Goal: Task Accomplishment & Management: Use online tool/utility

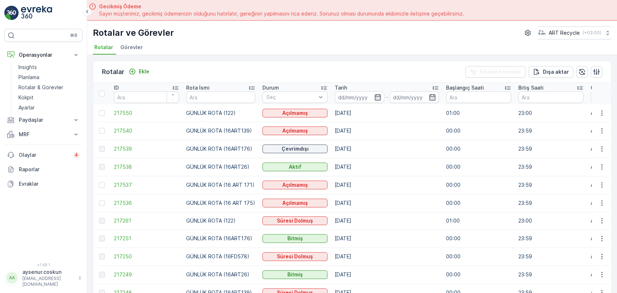
scroll to position [20, 0]
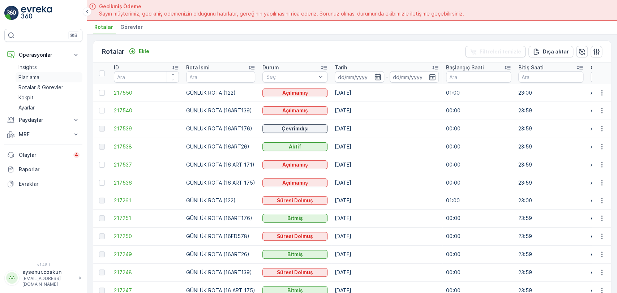
click at [66, 79] on link "Planlama" at bounding box center [49, 77] width 67 height 10
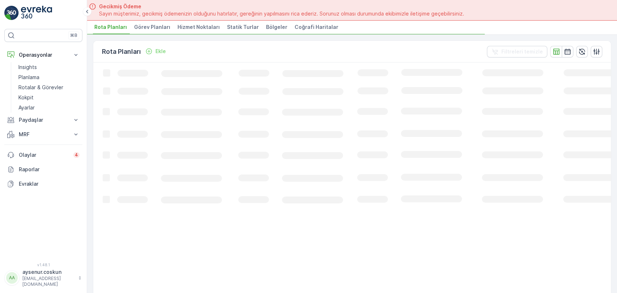
click at [207, 29] on span "Hizmet Noktaları" at bounding box center [199, 27] width 42 height 7
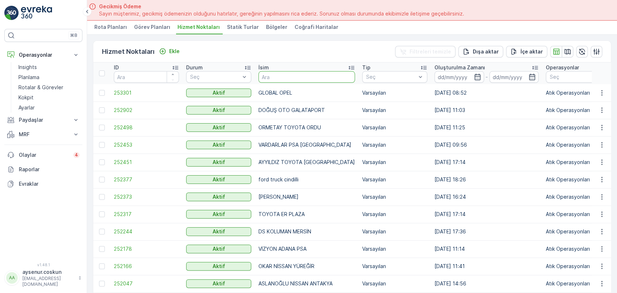
click at [284, 81] on input "text" at bounding box center [307, 77] width 97 height 12
type input "ford otokoç"
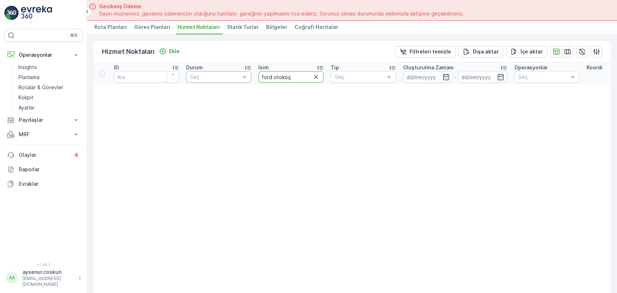
drag, startPoint x: 305, startPoint y: 77, endPoint x: 212, endPoint y: 77, distance: 92.6
type input "otokoç"
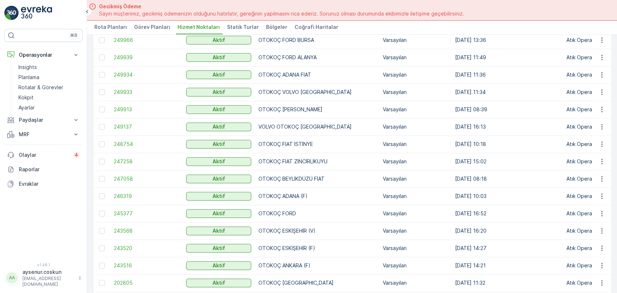
scroll to position [255, 0]
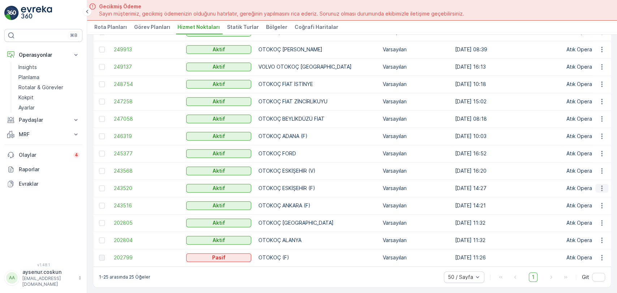
click at [602, 185] on icon "button" at bounding box center [602, 188] width 7 height 7
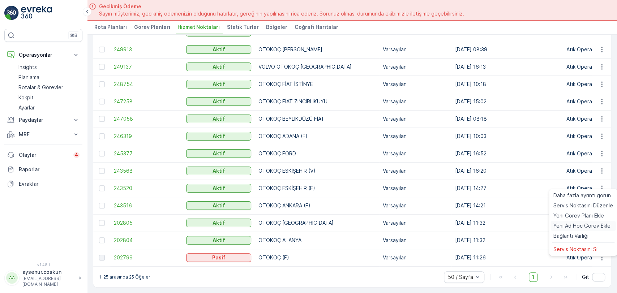
click at [588, 226] on span "Yeni Ad Hoc Görev Ekle" at bounding box center [582, 225] width 57 height 7
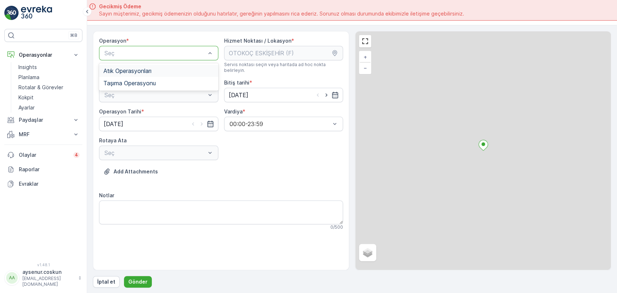
click at [173, 53] on div at bounding box center [155, 53] width 103 height 7
click at [161, 71] on div "Atık Operasyonları" at bounding box center [158, 71] width 111 height 7
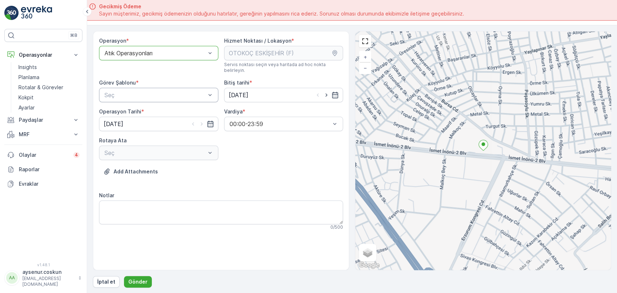
click at [158, 92] on div at bounding box center [155, 95] width 103 height 7
click at [156, 110] on div "Atık Toplama" at bounding box center [158, 113] width 119 height 12
click at [148, 150] on div at bounding box center [155, 153] width 103 height 7
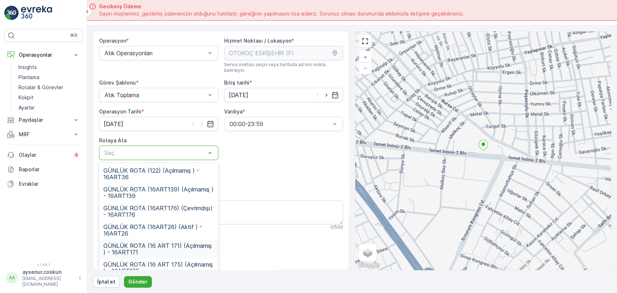
click at [186, 243] on span "GÜNLÜK ROTA (16 ART 171) (Açılmamış ) - 16ART171" at bounding box center [158, 249] width 111 height 13
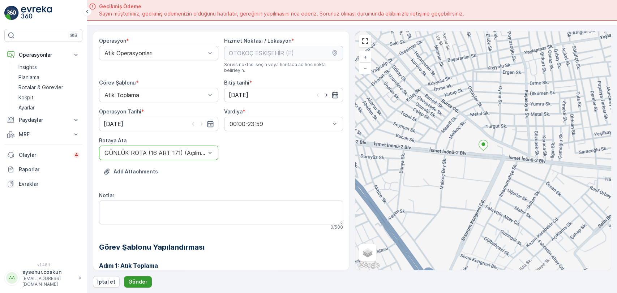
click at [144, 282] on p "Gönder" at bounding box center [137, 282] width 19 height 7
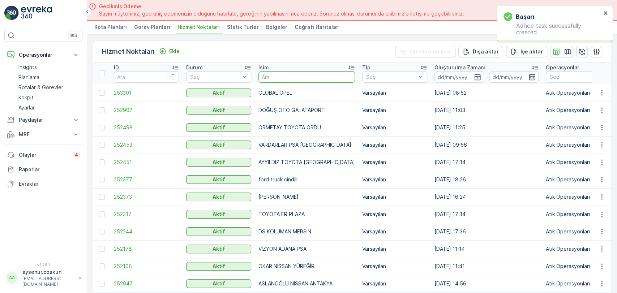
click at [271, 76] on input "text" at bounding box center [307, 77] width 97 height 12
type input "birmot"
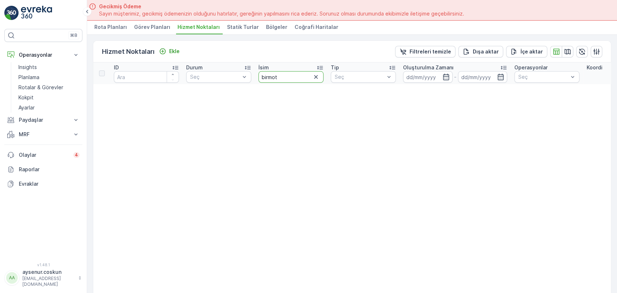
click at [307, 77] on input "birmot" at bounding box center [291, 77] width 65 height 12
drag, startPoint x: 307, startPoint y: 78, endPoint x: 182, endPoint y: 78, distance: 124.4
type input "fiat"
click at [184, 51] on div "Hizmet Noktaları Ekle Filtreleri temizle [PERSON_NAME] İçe [PERSON_NAME]" at bounding box center [352, 52] width 518 height 22
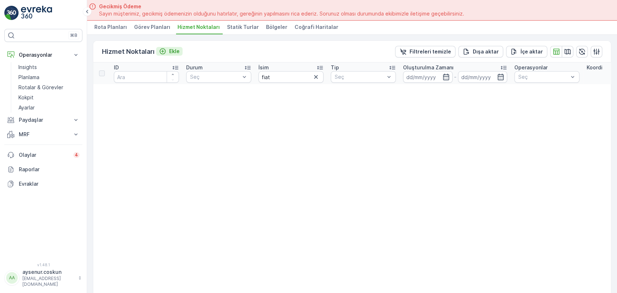
click at [171, 52] on p "Ekle" at bounding box center [174, 51] width 10 height 7
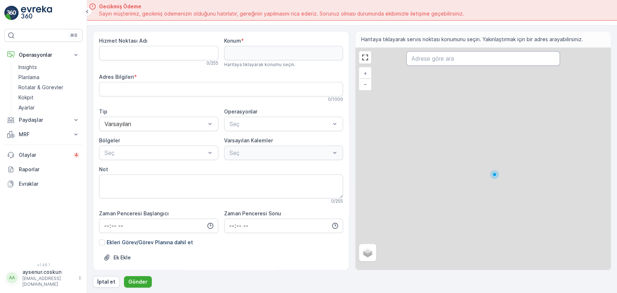
click at [421, 59] on input "text" at bounding box center [483, 58] width 153 height 14
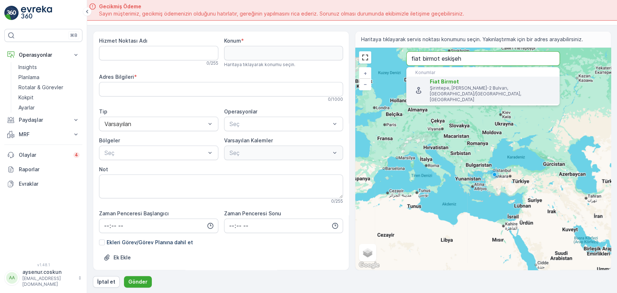
type input "fiat birmot eskişeh"
click at [454, 88] on p "Şirintepe, [PERSON_NAME]-2 Bulvarı, [GEOGRAPHIC_DATA]/[GEOGRAPHIC_DATA], [GEOGR…" at bounding box center [492, 93] width 124 height 17
type input "39.7907108,30.4800425"
type Bilgileri "[STREET_ADDRESS][PERSON_NAME]"
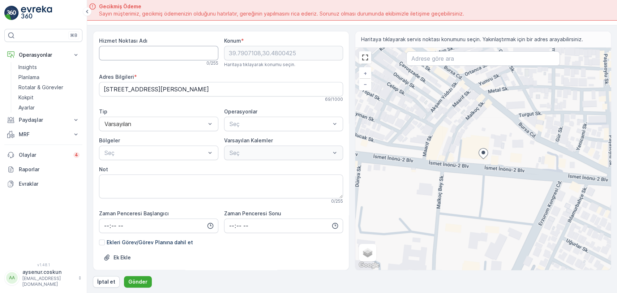
click at [132, 52] on Adı "Hizmet Noktası Adı" at bounding box center [158, 53] width 119 height 14
type Adı "FİAT BİRMOT ESKİŞEHİR"
click at [256, 141] on span "Atık Operasyonları" at bounding box center [253, 142] width 48 height 7
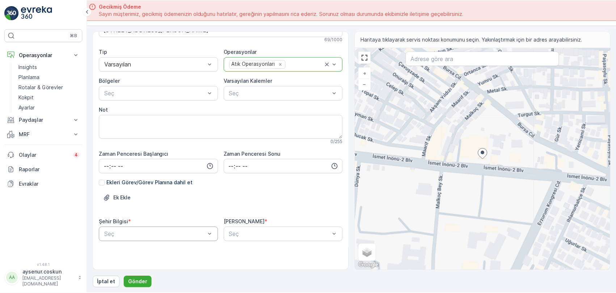
scroll to position [59, 0]
click at [187, 235] on body "⌘B Operasyonlar Insights Planlama Rotalar & Görevler Kokpit Ayarlar Paydaşlar R…" at bounding box center [308, 146] width 616 height 293
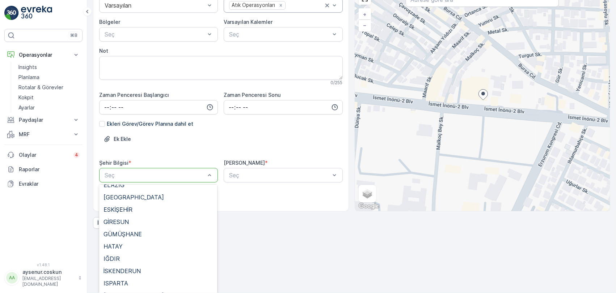
scroll to position [281, 0]
click at [137, 218] on div "ESKİŞEHİR" at bounding box center [157, 219] width 109 height 7
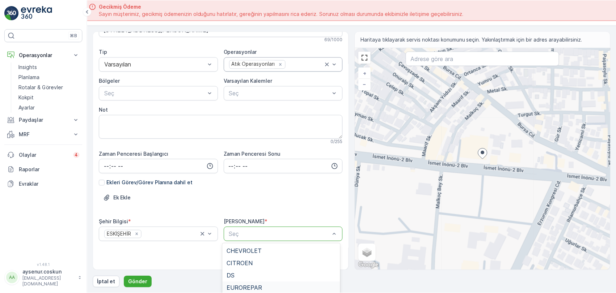
scroll to position [59, 0]
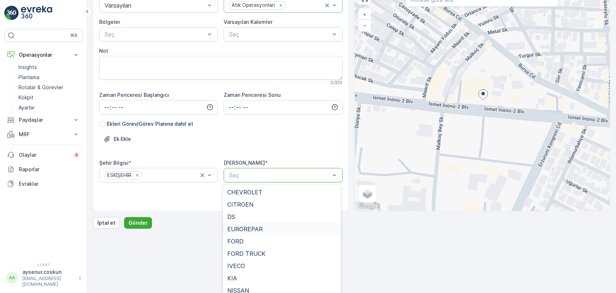
click at [267, 233] on body "⌘B Operasyonlar Insights Planlama Rotalar & Görevler Kokpit Ayarlar Paydaşlar R…" at bounding box center [308, 87] width 616 height 293
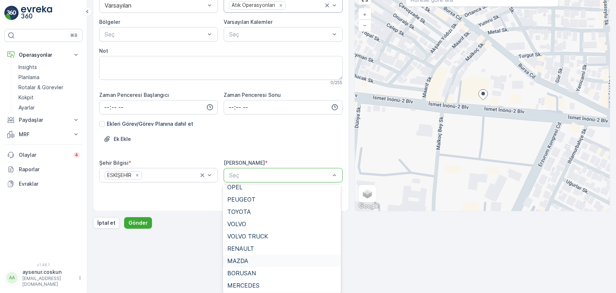
click at [244, 261] on span "MAZDA" at bounding box center [237, 261] width 21 height 7
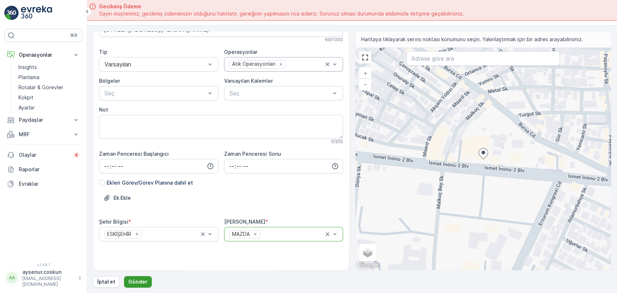
click at [145, 280] on p "Gönder" at bounding box center [137, 282] width 19 height 7
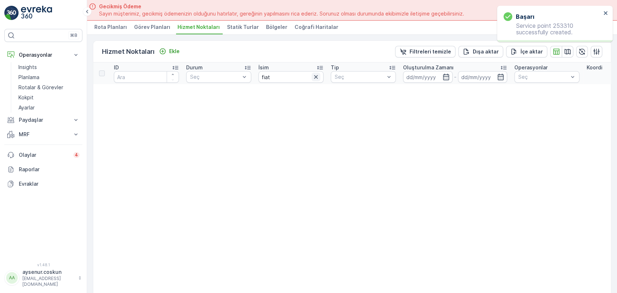
click at [316, 76] on icon "button" at bounding box center [316, 77] width 4 height 4
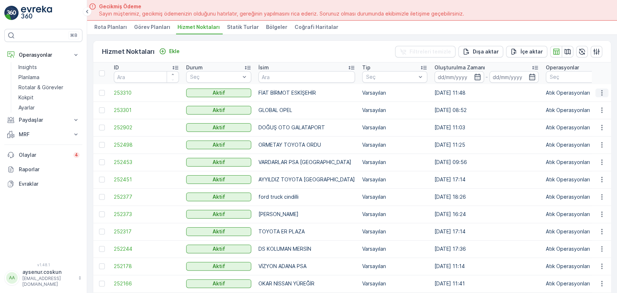
click at [599, 93] on icon "button" at bounding box center [602, 92] width 7 height 7
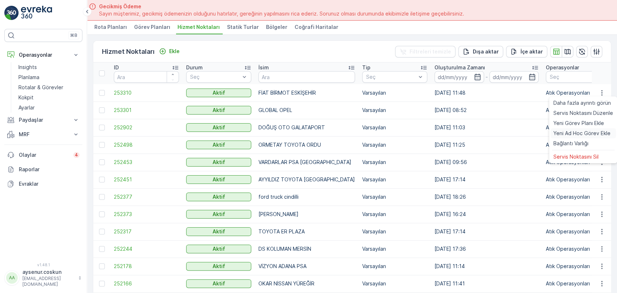
click at [585, 135] on span "Yeni Ad Hoc Görev Ekle" at bounding box center [582, 133] width 57 height 7
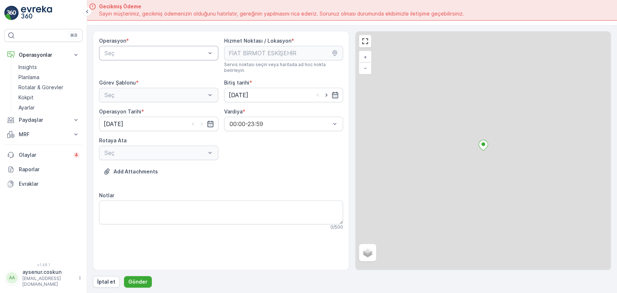
click at [152, 56] on div "Seç" at bounding box center [158, 53] width 119 height 14
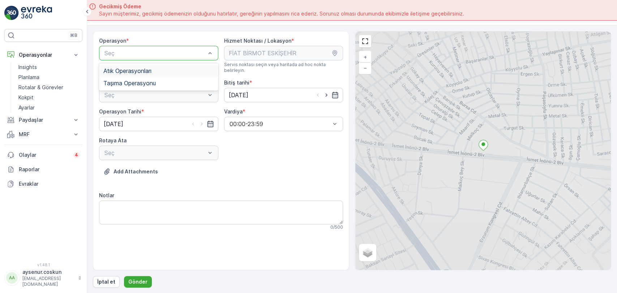
click at [148, 66] on div "Atık Operasyonları" at bounding box center [158, 71] width 119 height 12
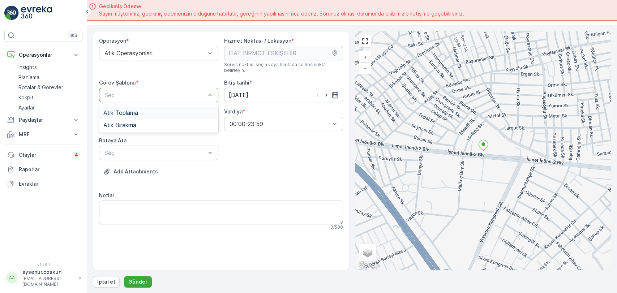
click at [148, 107] on div "Atık Toplama" at bounding box center [158, 113] width 119 height 12
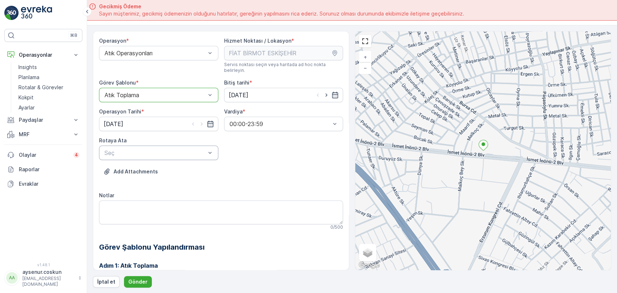
click at [148, 150] on div at bounding box center [155, 153] width 103 height 7
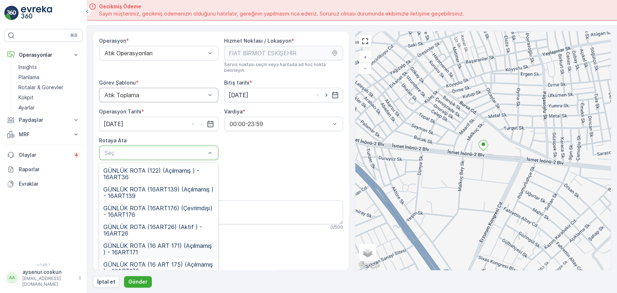
click at [177, 243] on span "GÜNLÜK ROTA (16 ART 171) (Açılmamış ) - 16ART171" at bounding box center [158, 249] width 111 height 13
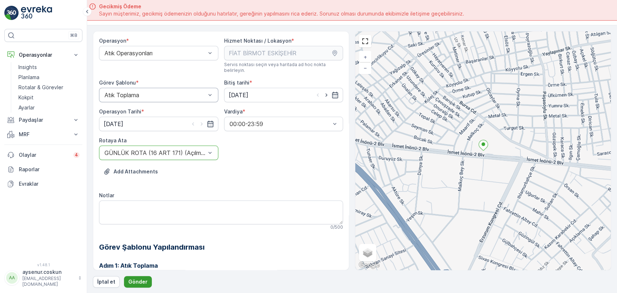
click at [144, 282] on p "Gönder" at bounding box center [137, 282] width 19 height 7
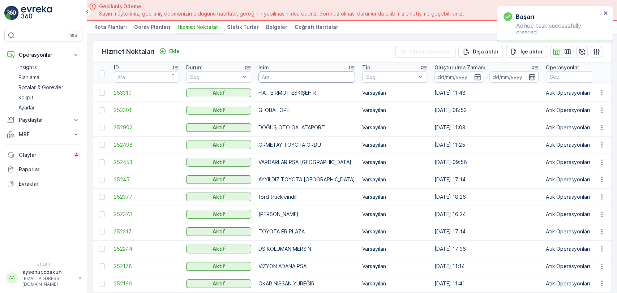
click at [278, 76] on input "text" at bounding box center [307, 77] width 97 height 12
type input "FORD TRUCKS"
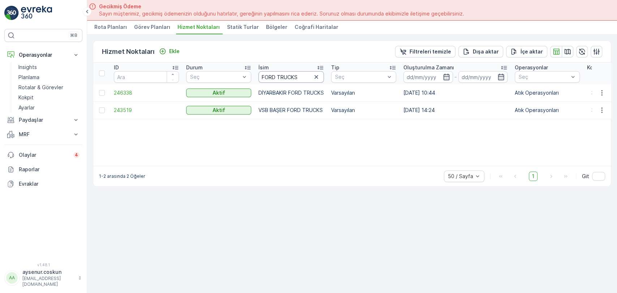
click at [306, 74] on input "FORD TRUCKS" at bounding box center [291, 77] width 65 height 12
type input "FORD TRUCK"
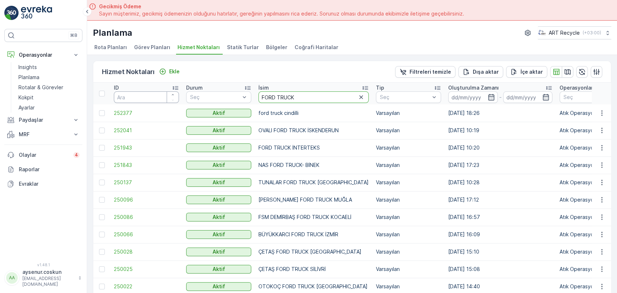
drag, startPoint x: 302, startPoint y: 96, endPoint x: 105, endPoint y: 99, distance: 197.2
type input "OTOSAN"
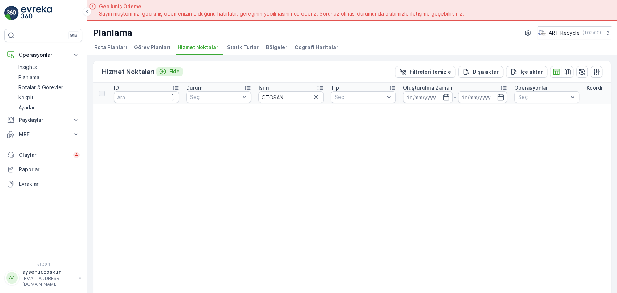
click at [163, 67] on button "Ekle" at bounding box center [169, 71] width 26 height 9
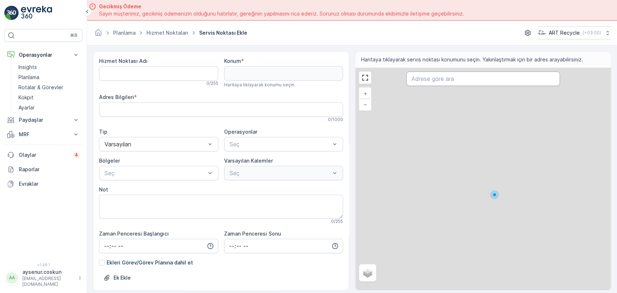
click at [427, 77] on input "text" at bounding box center [483, 79] width 153 height 14
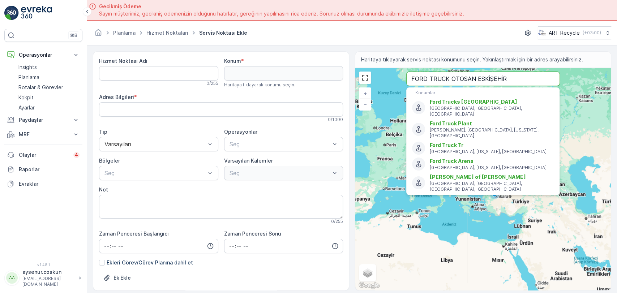
click at [470, 76] on input "FORD TRUCK OTOSAN ESKİŞEHİR" at bounding box center [483, 79] width 153 height 14
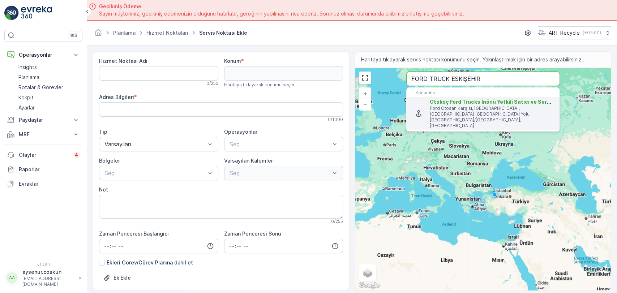
type input "FORD TRUCK ESKİŞEHİR"
click at [484, 108] on p "Ford Otosan Karşısı, [GEOGRAPHIC_DATA], [GEOGRAPHIC_DATA] [GEOGRAPHIC_DATA] Yol…" at bounding box center [492, 117] width 124 height 23
type input "39.8429832,30.1235713"
type Bilgileri "Ford Otosan Karşısı, [GEOGRAPHIC_DATA], [STREET_ADDRESS]"
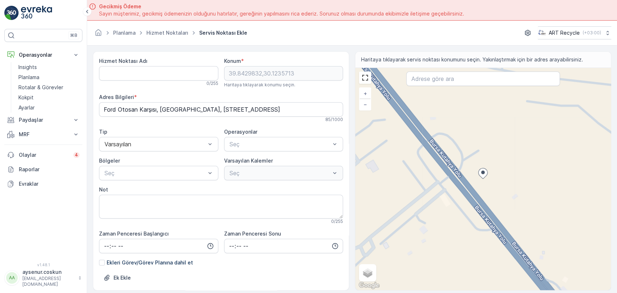
click at [166, 78] on Adı "Hizmet Noktası Adı" at bounding box center [158, 73] width 119 height 14
type Adı "OTOKOÇ FORD TRUCK ESKİŞEHİR"
click at [272, 162] on span "Atık Operasyonları" at bounding box center [253, 162] width 48 height 7
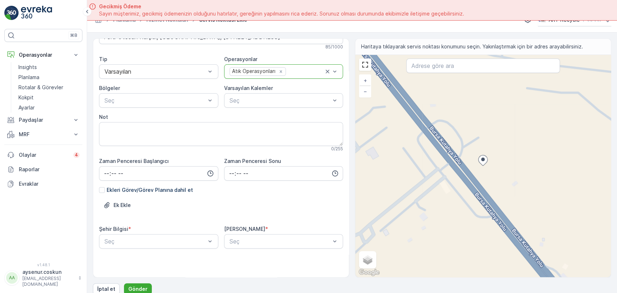
scroll to position [20, 0]
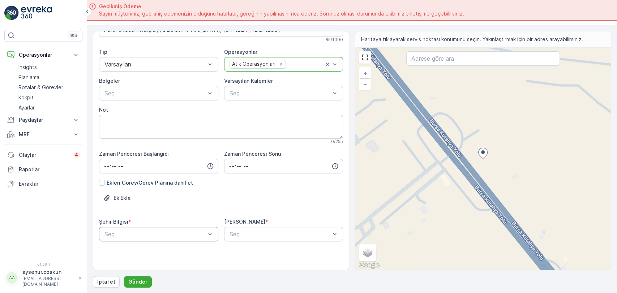
click at [168, 235] on body "⌘B Operasyonlar Insights Planlama Rotalar & Görevler Kokpit Ayarlar Paydaşlar R…" at bounding box center [308, 146] width 617 height 293
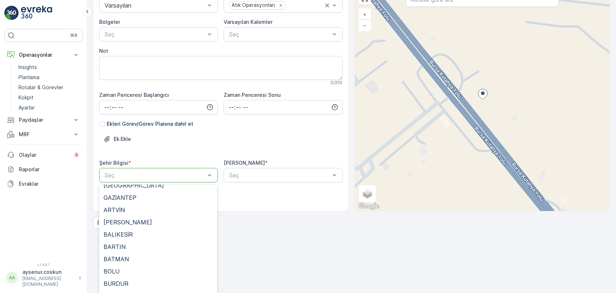
scroll to position [120, 0]
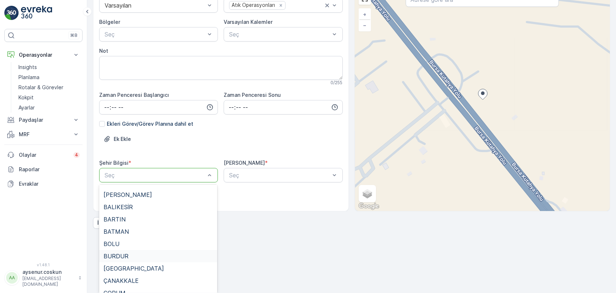
type input "E"
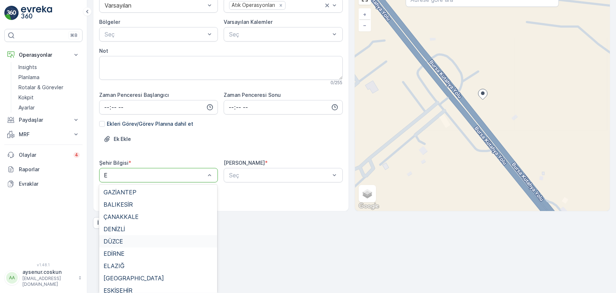
scroll to position [40, 0]
click at [146, 250] on div "ESKİŞEHİR" at bounding box center [157, 250] width 109 height 7
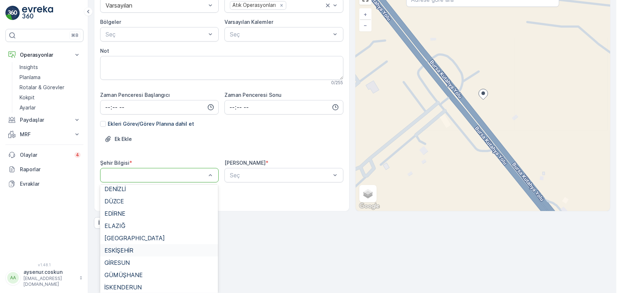
scroll to position [0, 0]
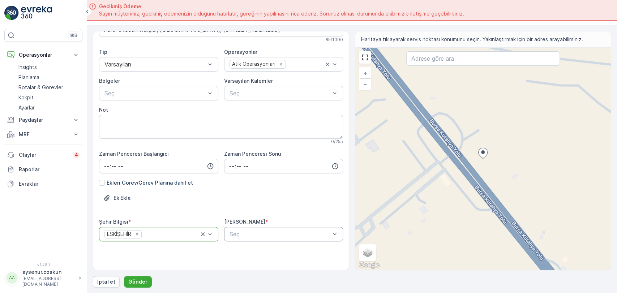
click at [256, 235] on body "⌘B Operasyonlar Insights Planlama Rotalar & Görevler Kokpit Ayarlar Paydaşlar R…" at bounding box center [308, 146] width 617 height 293
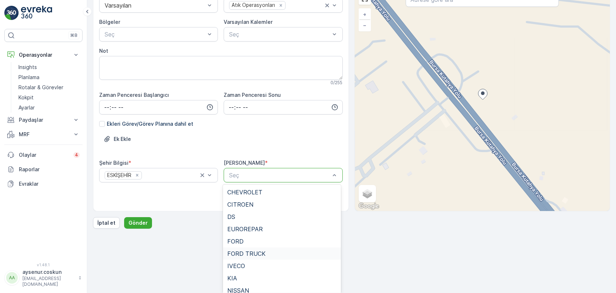
click at [252, 252] on span "FORD TRUCK" at bounding box center [246, 254] width 38 height 7
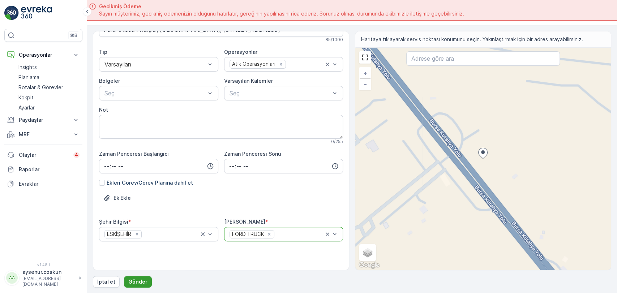
click at [139, 279] on p "Gönder" at bounding box center [137, 282] width 19 height 7
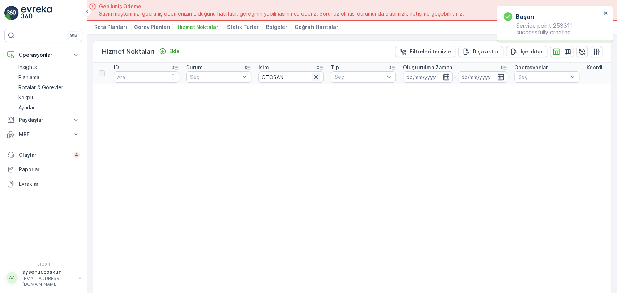
click at [314, 76] on icon "button" at bounding box center [316, 76] width 7 height 7
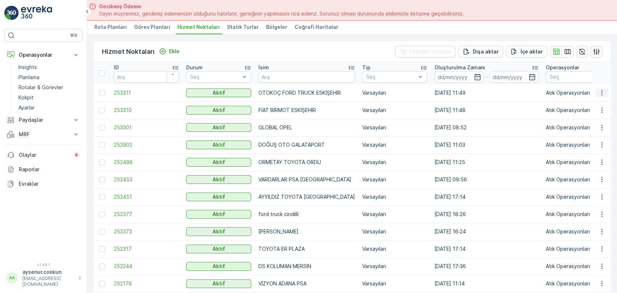
click at [596, 93] on button "button" at bounding box center [602, 93] width 13 height 9
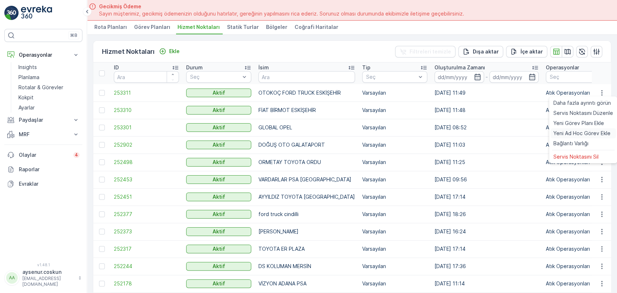
click at [589, 130] on span "Yeni Ad Hoc Görev Ekle" at bounding box center [582, 133] width 57 height 7
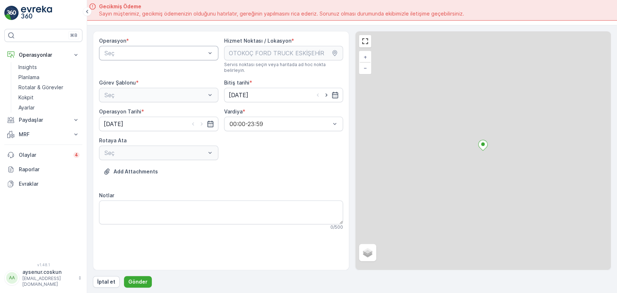
click at [179, 55] on div at bounding box center [155, 53] width 103 height 7
click at [171, 68] on div "Atık Operasyonları" at bounding box center [158, 71] width 111 height 7
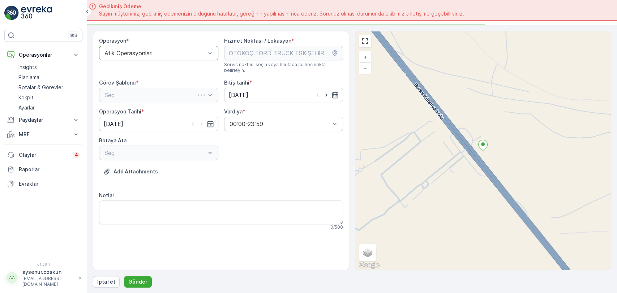
click at [161, 92] on div "Seç" at bounding box center [158, 95] width 119 height 14
click at [161, 92] on div at bounding box center [155, 95] width 103 height 7
click at [157, 110] on div "Atık Toplama" at bounding box center [158, 113] width 111 height 7
click at [153, 146] on div "Seç" at bounding box center [158, 153] width 119 height 14
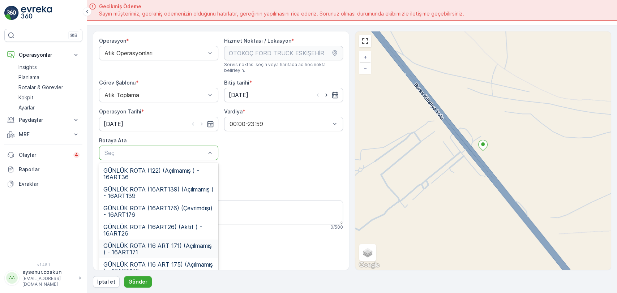
click at [168, 252] on div "GÜNLÜK ROTA (16 ART 171) (Açılmamış ) - 16ART171" at bounding box center [158, 249] width 119 height 19
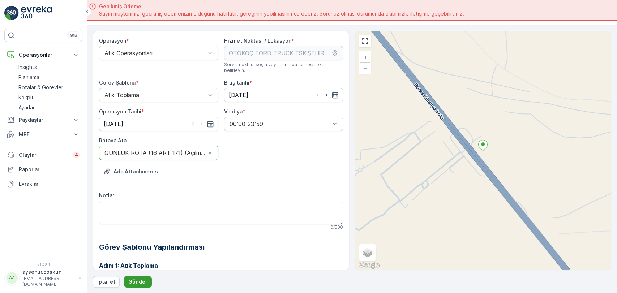
drag, startPoint x: 137, startPoint y: 275, endPoint x: 137, endPoint y: 279, distance: 4.0
click at [137, 277] on div "Operasyon * Atık Operasyonları Hizmet Noktası / Lokasyon * Servis noktası seçin…" at bounding box center [352, 159] width 519 height 257
click at [137, 279] on p "Gönder" at bounding box center [137, 282] width 19 height 7
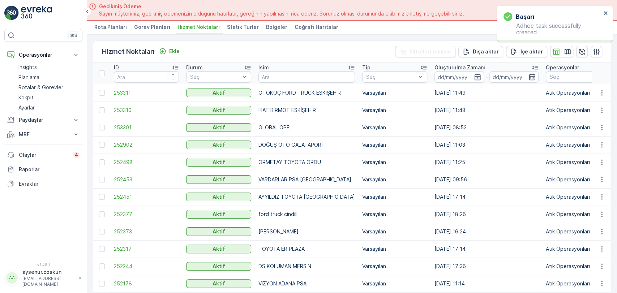
click at [608, 13] on div "başarı Adhoc task successfully created." at bounding box center [555, 24] width 116 height 36
click at [604, 14] on icon "close" at bounding box center [606, 13] width 4 height 4
click at [58, 87] on p "Rotalar & Görevler" at bounding box center [40, 87] width 45 height 7
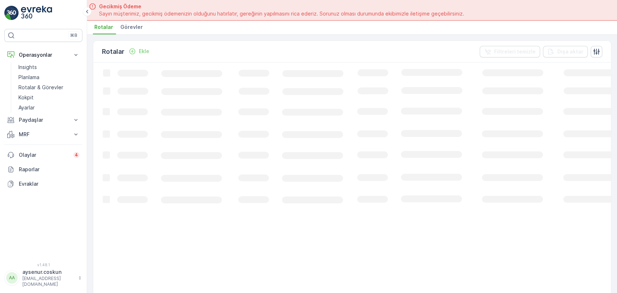
click at [132, 29] on span "Görevler" at bounding box center [131, 27] width 22 height 7
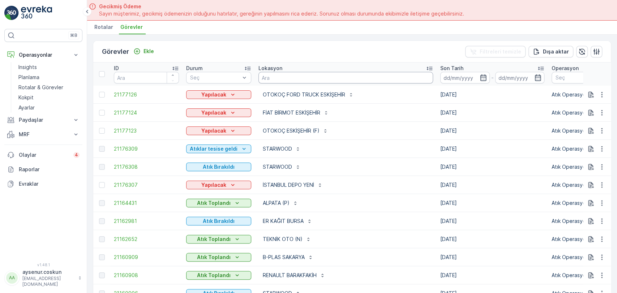
click at [292, 79] on input "text" at bounding box center [346, 78] width 175 height 12
click at [441, 75] on input at bounding box center [466, 78] width 50 height 12
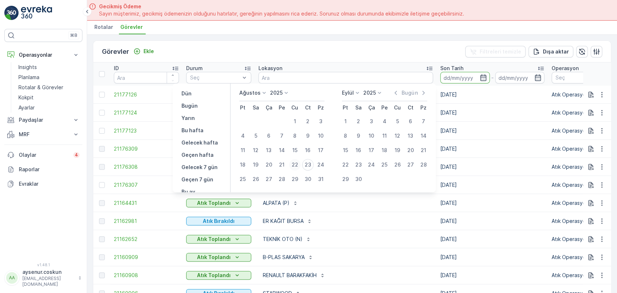
click at [297, 164] on div "22" at bounding box center [295, 165] width 12 height 12
type input "[DATE]"
click at [297, 164] on div "22" at bounding box center [295, 165] width 12 height 12
type input "[DATE]"
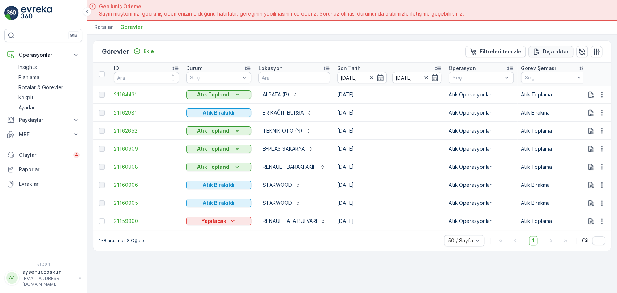
click at [563, 48] on p "Dışa aktar" at bounding box center [556, 51] width 26 height 7
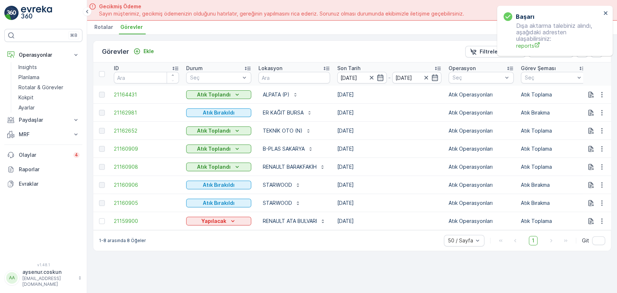
click at [525, 50] on div "başarı Dışa aktarma talebiniz alındı, aşağıdaki adresten ulaşabilirsiniz: repor…" at bounding box center [553, 31] width 102 height 42
click at [526, 47] on span "reports" at bounding box center [559, 46] width 85 height 8
click at [51, 15] on img at bounding box center [36, 13] width 31 height 14
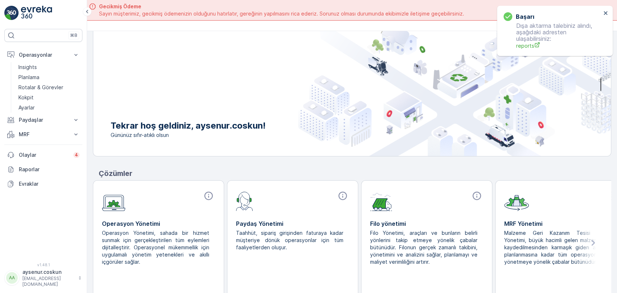
scroll to position [26, 0]
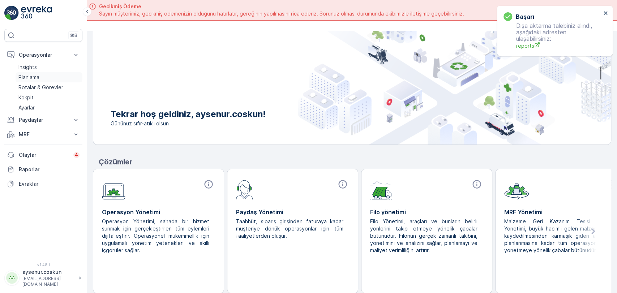
click at [46, 75] on link "Planlama" at bounding box center [49, 77] width 67 height 10
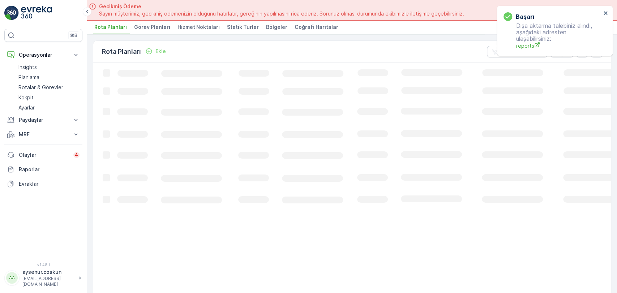
click at [205, 27] on span "Hizmet Noktaları" at bounding box center [199, 27] width 42 height 7
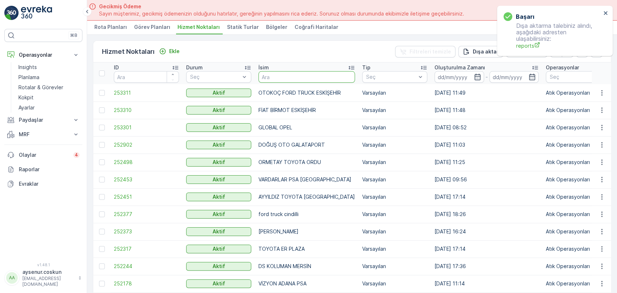
click at [280, 77] on input "text" at bounding box center [307, 77] width 97 height 12
type input "mengerler"
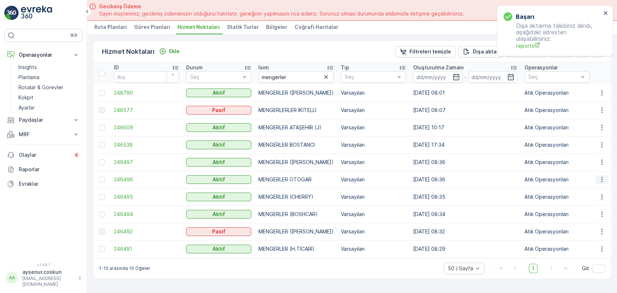
click at [603, 175] on button "button" at bounding box center [602, 179] width 13 height 9
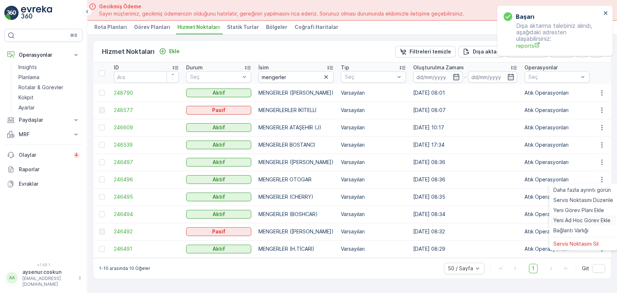
click at [586, 220] on span "Yeni Ad Hoc Görev Ekle" at bounding box center [582, 220] width 57 height 7
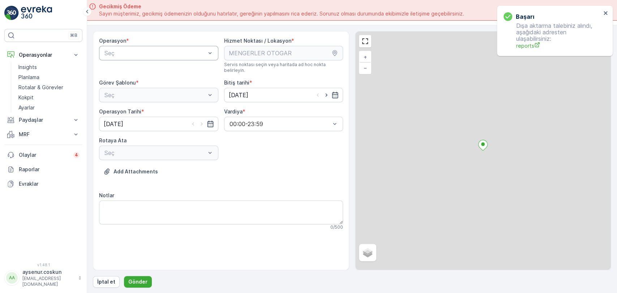
click at [148, 54] on div at bounding box center [155, 53] width 103 height 7
click at [146, 68] on span "Atık Operasyonları" at bounding box center [127, 71] width 48 height 7
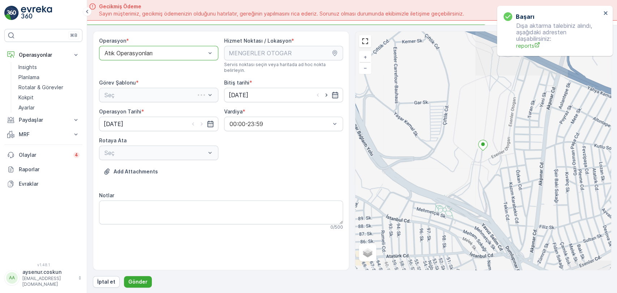
click at [149, 90] on div "Seç" at bounding box center [158, 95] width 119 height 14
click at [148, 95] on div "Seç" at bounding box center [158, 95] width 119 height 14
click at [144, 110] on div "Atık Toplama" at bounding box center [158, 113] width 111 height 7
click at [261, 90] on input "[DATE]" at bounding box center [283, 95] width 119 height 14
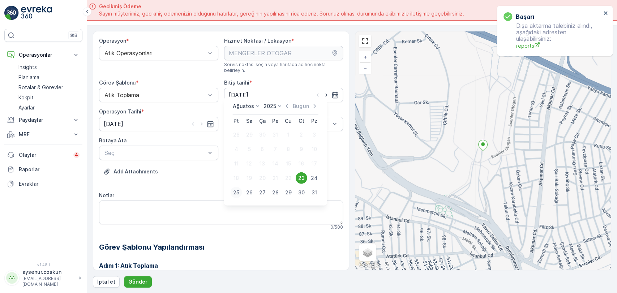
click at [235, 192] on div "25" at bounding box center [237, 193] width 12 height 12
type input "[DATE]"
click at [148, 117] on input "[DATE]" at bounding box center [158, 124] width 119 height 14
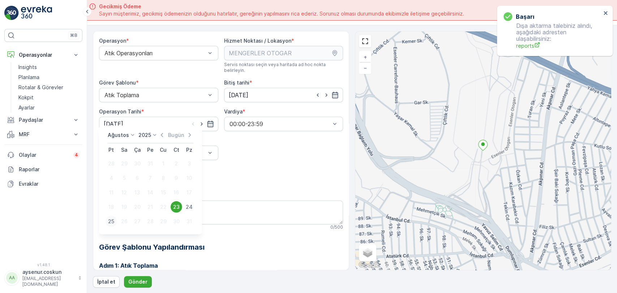
click at [111, 222] on div "25" at bounding box center [112, 222] width 12 height 12
type input "[DATE]"
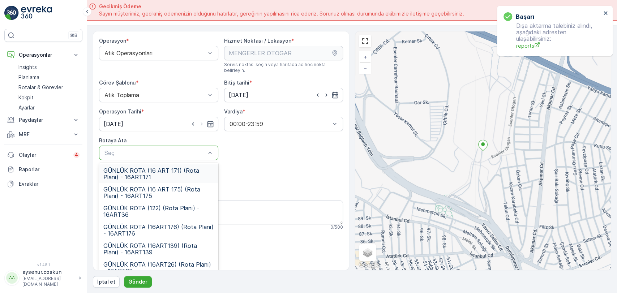
click at [140, 150] on div at bounding box center [155, 153] width 103 height 7
click at [158, 205] on span "GÜNLÜK ROTA (122) (Rota Planı) - 16ART36" at bounding box center [158, 211] width 111 height 13
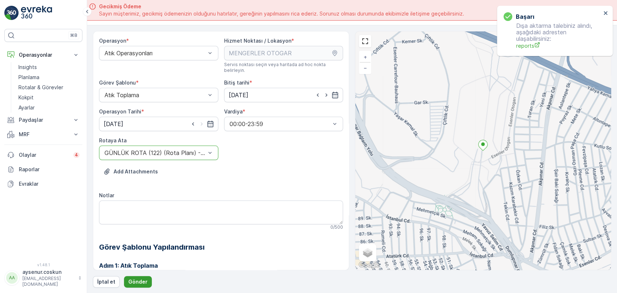
click at [135, 285] on button "Gönder" at bounding box center [138, 282] width 28 height 12
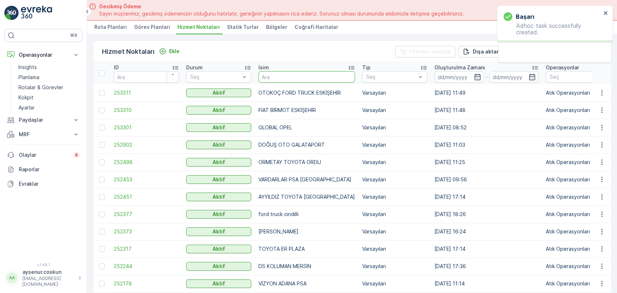
click at [281, 71] on input "text" at bounding box center [307, 77] width 97 height 12
type input "mengerler"
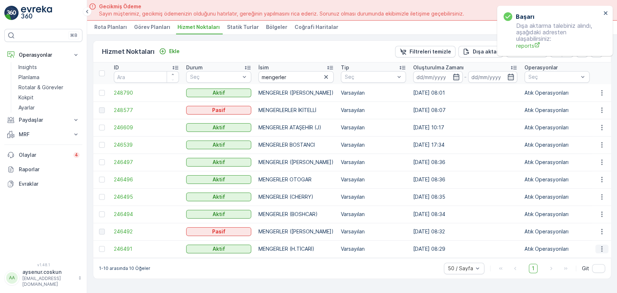
click at [606, 249] on button "button" at bounding box center [602, 249] width 13 height 9
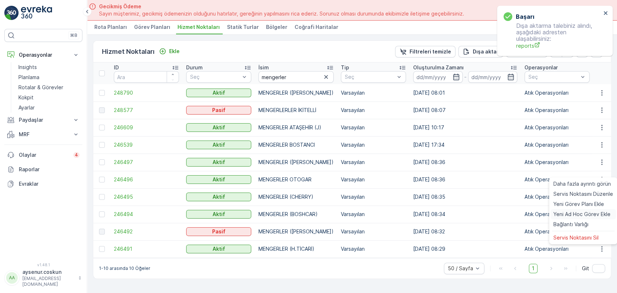
click at [576, 213] on span "Yeni Ad Hoc Görev Ekle" at bounding box center [582, 214] width 57 height 7
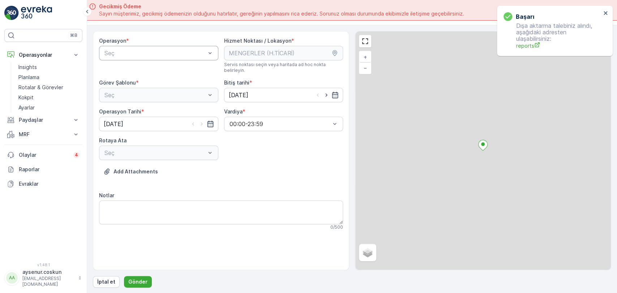
click at [160, 54] on div at bounding box center [155, 53] width 103 height 7
click at [150, 75] on div "Atık Operasyonları" at bounding box center [158, 71] width 119 height 12
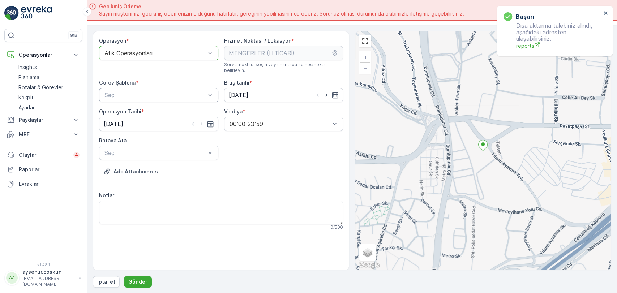
click at [144, 92] on div at bounding box center [155, 95] width 103 height 7
drag, startPoint x: 139, startPoint y: 107, endPoint x: 208, endPoint y: 99, distance: 70.2
click at [139, 110] on div "Atık Toplama" at bounding box center [158, 113] width 111 height 7
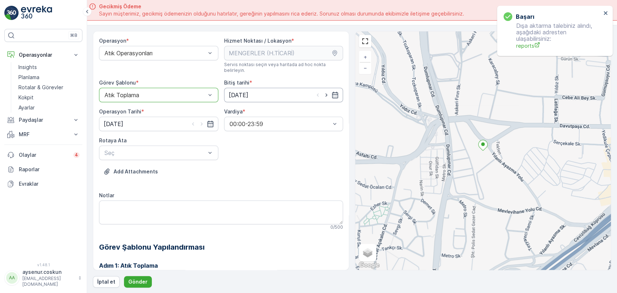
click at [245, 88] on input "[DATE]" at bounding box center [283, 95] width 119 height 14
click at [235, 197] on div "25" at bounding box center [236, 193] width 12 height 12
type input "[DATE]"
click at [164, 121] on input "[DATE]" at bounding box center [158, 124] width 119 height 14
click at [112, 226] on div "25" at bounding box center [112, 222] width 12 height 12
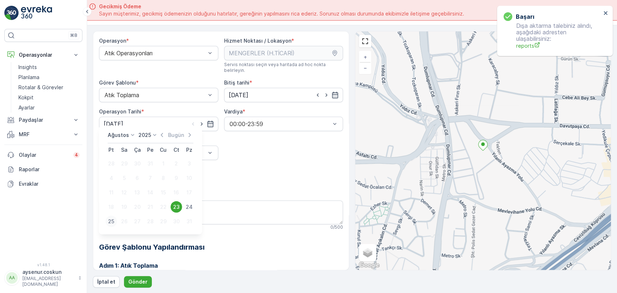
type input "[DATE]"
click at [150, 154] on div "Operasyon * Atık Operasyonları Hizmet Noktası / Lokasyon * Servis noktası seçin…" at bounding box center [221, 202] width 244 height 331
click at [158, 150] on div at bounding box center [155, 153] width 103 height 7
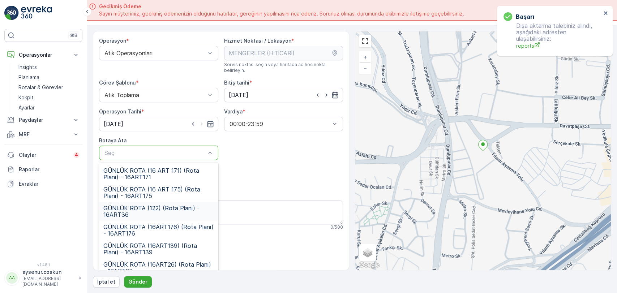
click at [172, 205] on span "GÜNLÜK ROTA (122) (Rota Planı) - 16ART36" at bounding box center [158, 211] width 111 height 13
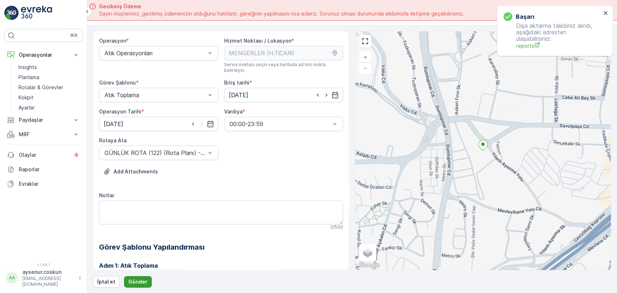
click at [143, 280] on p "Gönder" at bounding box center [137, 282] width 19 height 7
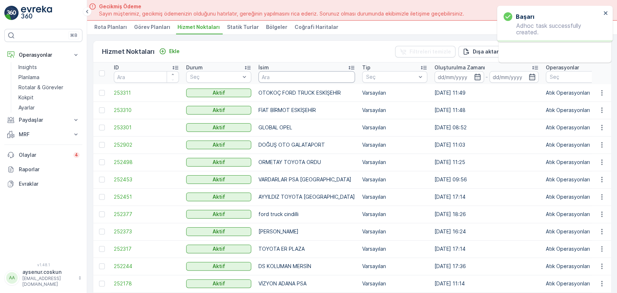
click at [301, 79] on input "text" at bounding box center [307, 77] width 97 height 12
type input "[PERSON_NAME]"
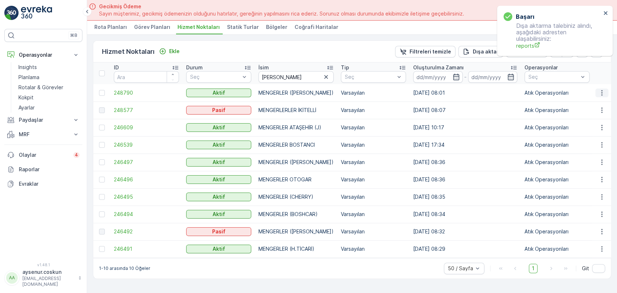
click at [597, 92] on button "button" at bounding box center [602, 93] width 13 height 9
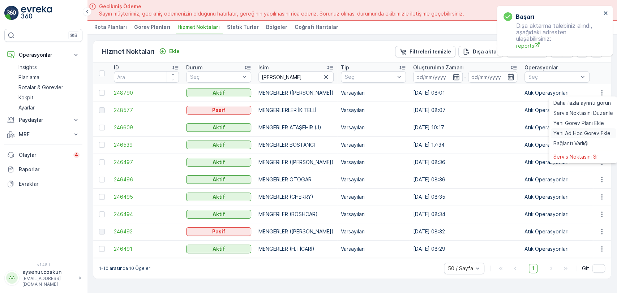
click at [578, 132] on span "Yeni Ad Hoc Görev Ekle" at bounding box center [582, 133] width 57 height 7
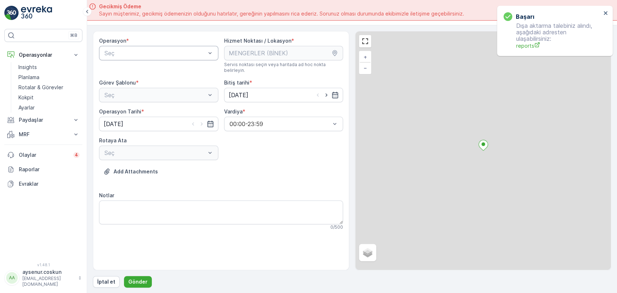
click at [169, 57] on div "Seç" at bounding box center [158, 53] width 119 height 14
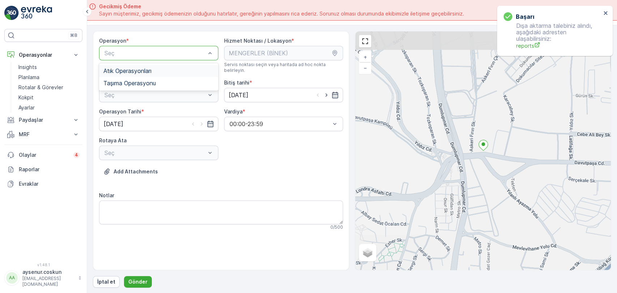
click at [157, 69] on div "Atık Operasyonları" at bounding box center [158, 71] width 111 height 7
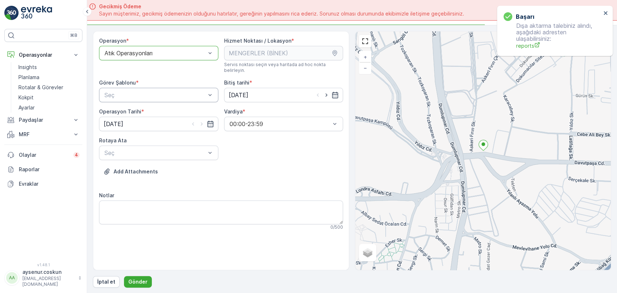
click at [153, 92] on div at bounding box center [155, 95] width 103 height 7
click at [150, 110] on div "Atık Toplama" at bounding box center [158, 113] width 111 height 7
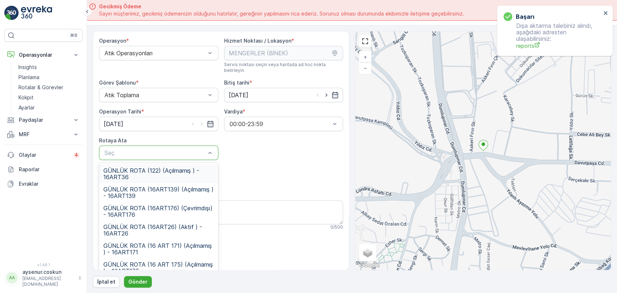
click at [149, 146] on div "Seç" at bounding box center [158, 153] width 119 height 14
click at [154, 167] on span "GÜNLÜK ROTA (122) (Açılmamış ) - 16ART36" at bounding box center [158, 173] width 111 height 13
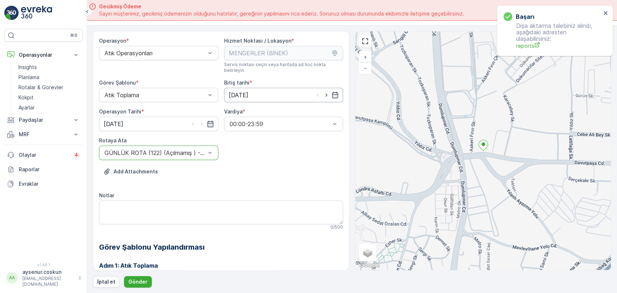
click at [238, 88] on input "[DATE]" at bounding box center [283, 95] width 119 height 14
click at [237, 193] on div "25" at bounding box center [236, 193] width 12 height 12
type input "[DATE]"
click at [110, 117] on input "[DATE]" at bounding box center [158, 124] width 119 height 14
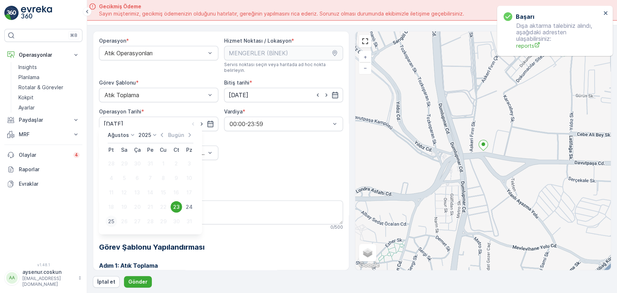
click at [114, 222] on div "25" at bounding box center [112, 222] width 12 height 12
type input "[DATE]"
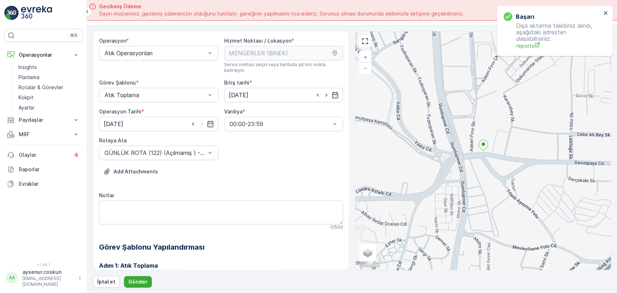
click at [146, 138] on div "Rotaya Ata GÜNLÜK ROTA (122) (Açılmamış ) - 16ART36" at bounding box center [158, 148] width 119 height 23
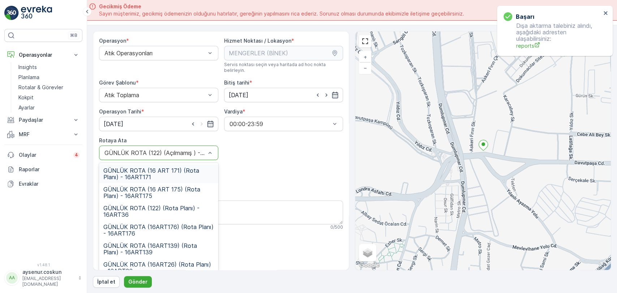
click at [150, 150] on div at bounding box center [155, 153] width 103 height 7
click at [185, 205] on span "GÜNLÜK ROTA (122) (Rota Planı) - 16ART36" at bounding box center [158, 211] width 111 height 13
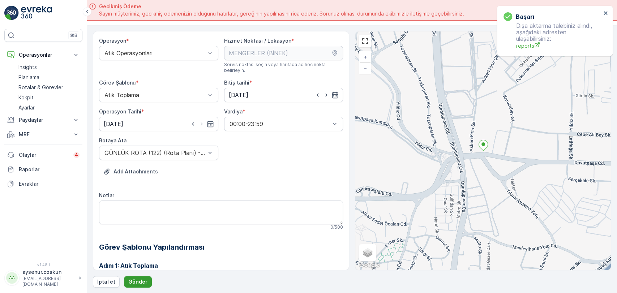
click at [137, 282] on p "Gönder" at bounding box center [137, 282] width 19 height 7
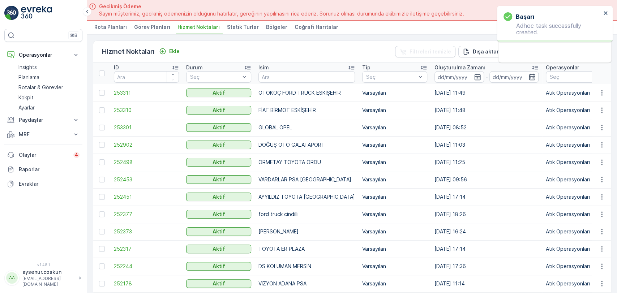
click at [26, 12] on img at bounding box center [36, 13] width 31 height 14
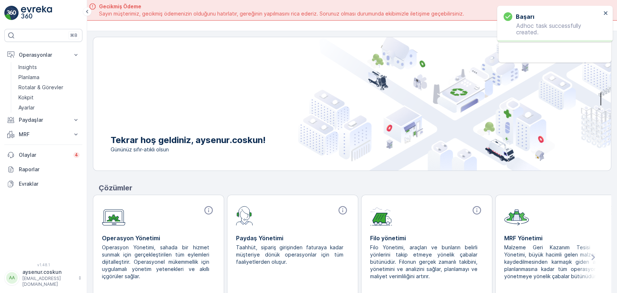
click at [49, 10] on img at bounding box center [36, 13] width 31 height 14
click at [608, 13] on icon "close" at bounding box center [606, 13] width 5 height 6
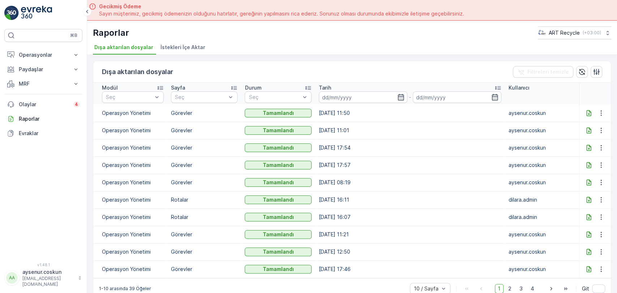
click at [587, 116] on div at bounding box center [595, 113] width 25 height 9
click at [587, 114] on icon at bounding box center [589, 113] width 5 height 6
click at [51, 68] on p "Paydaşlar" at bounding box center [43, 69] width 49 height 7
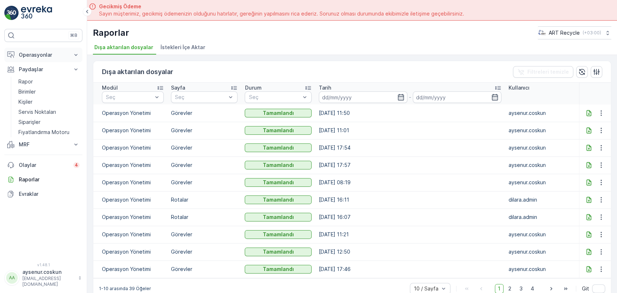
click at [51, 60] on button "Operasyonlar" at bounding box center [43, 55] width 78 height 14
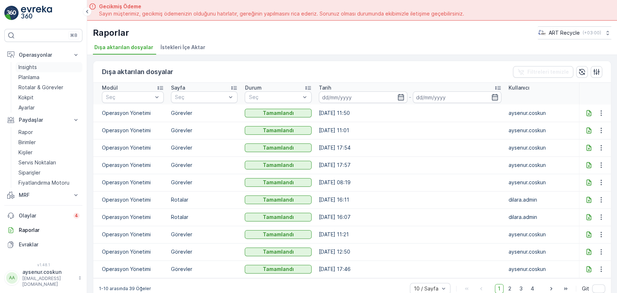
click at [44, 70] on link "Insights" at bounding box center [49, 67] width 67 height 10
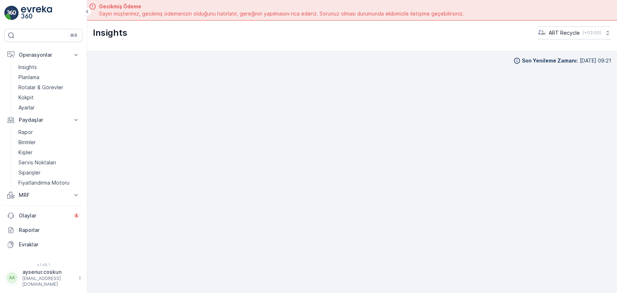
drag, startPoint x: 43, startPoint y: 13, endPoint x: 46, endPoint y: 22, distance: 8.9
click at [43, 13] on img at bounding box center [36, 13] width 31 height 14
